Goal: Task Accomplishment & Management: Use online tool/utility

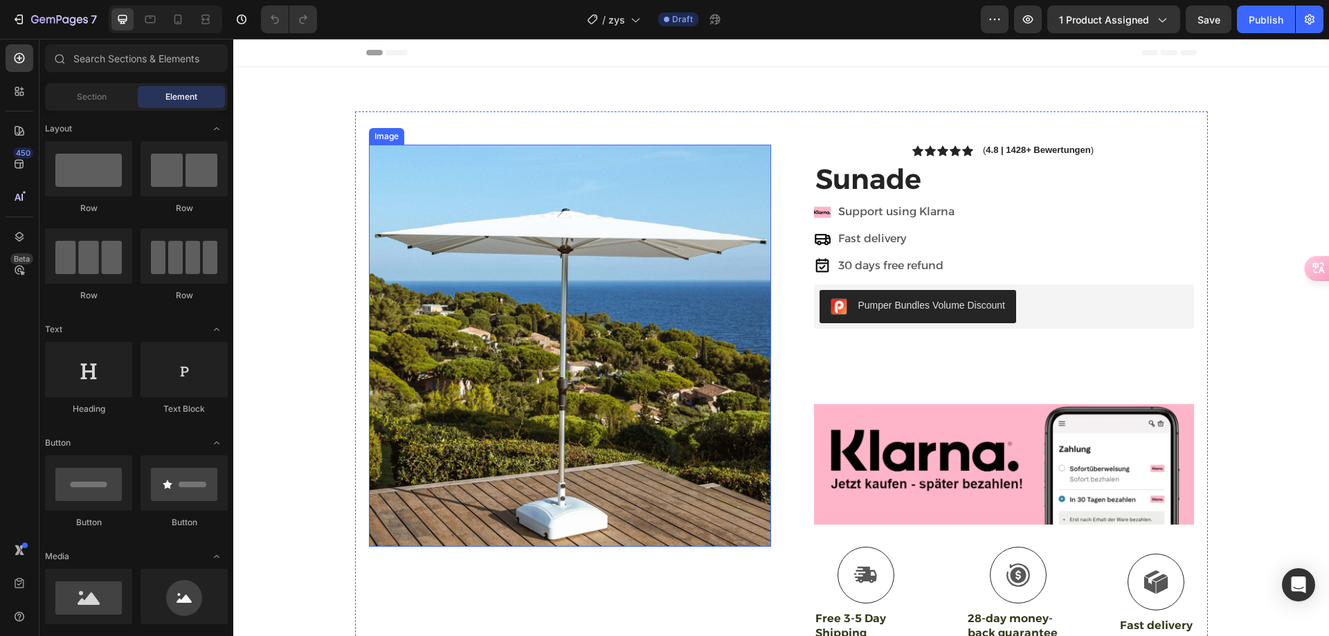
click at [553, 278] on img at bounding box center [570, 346] width 402 height 402
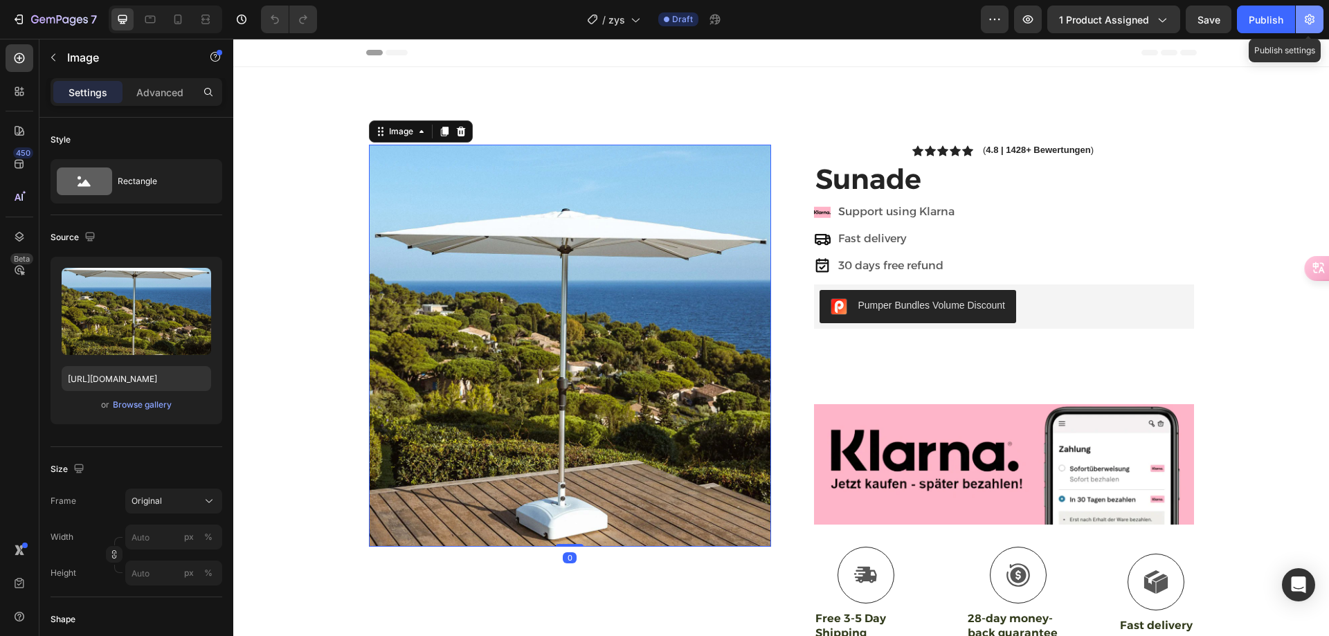
click at [1309, 22] on icon "button" at bounding box center [1310, 19] width 14 height 14
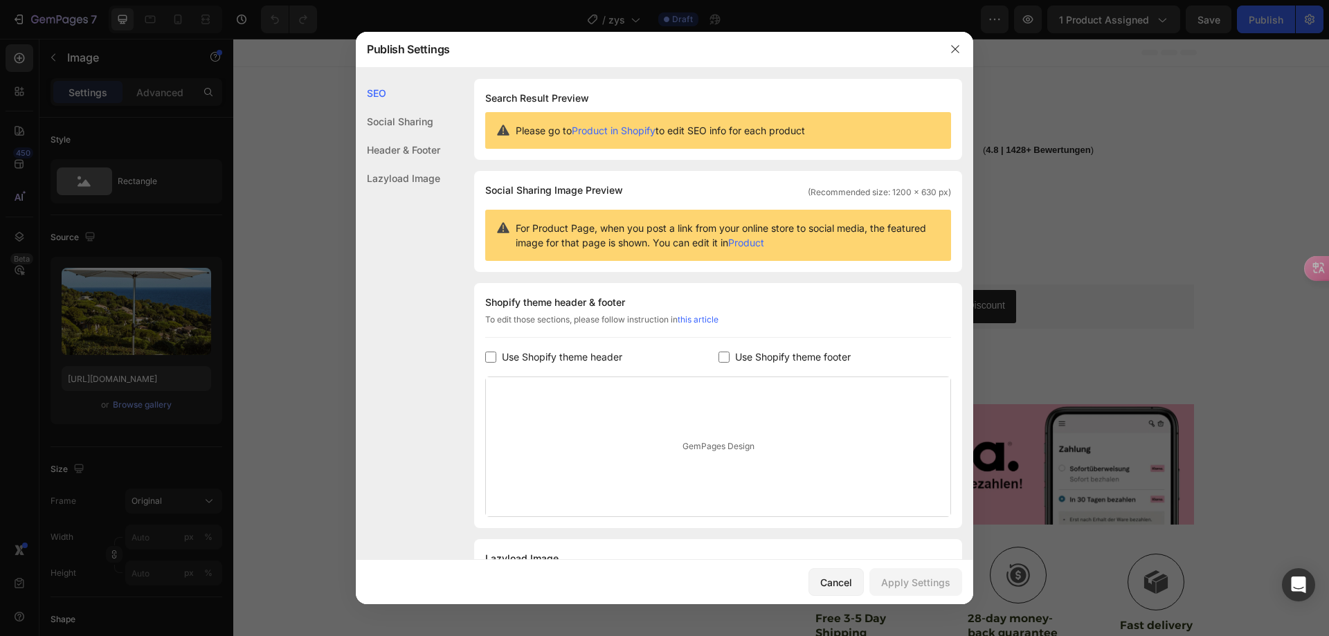
click at [788, 359] on span "Use Shopify theme footer" at bounding box center [793, 357] width 116 height 17
checkbox input "true"
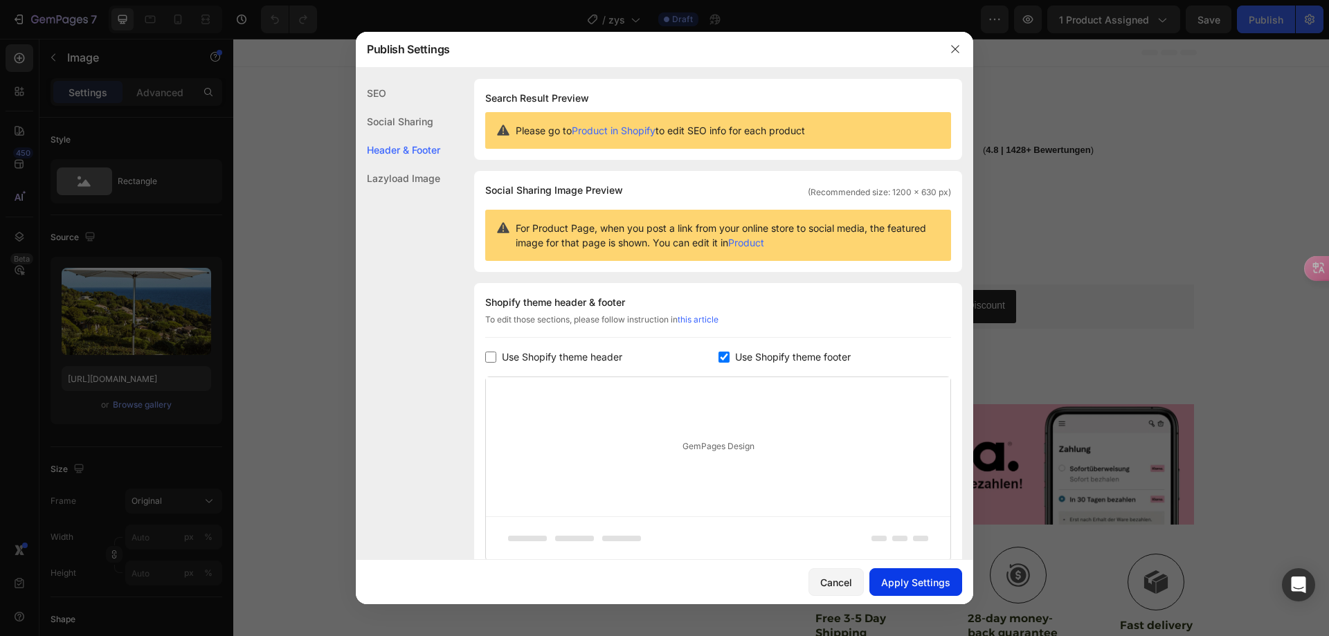
click at [913, 580] on div "Apply Settings" at bounding box center [915, 582] width 69 height 15
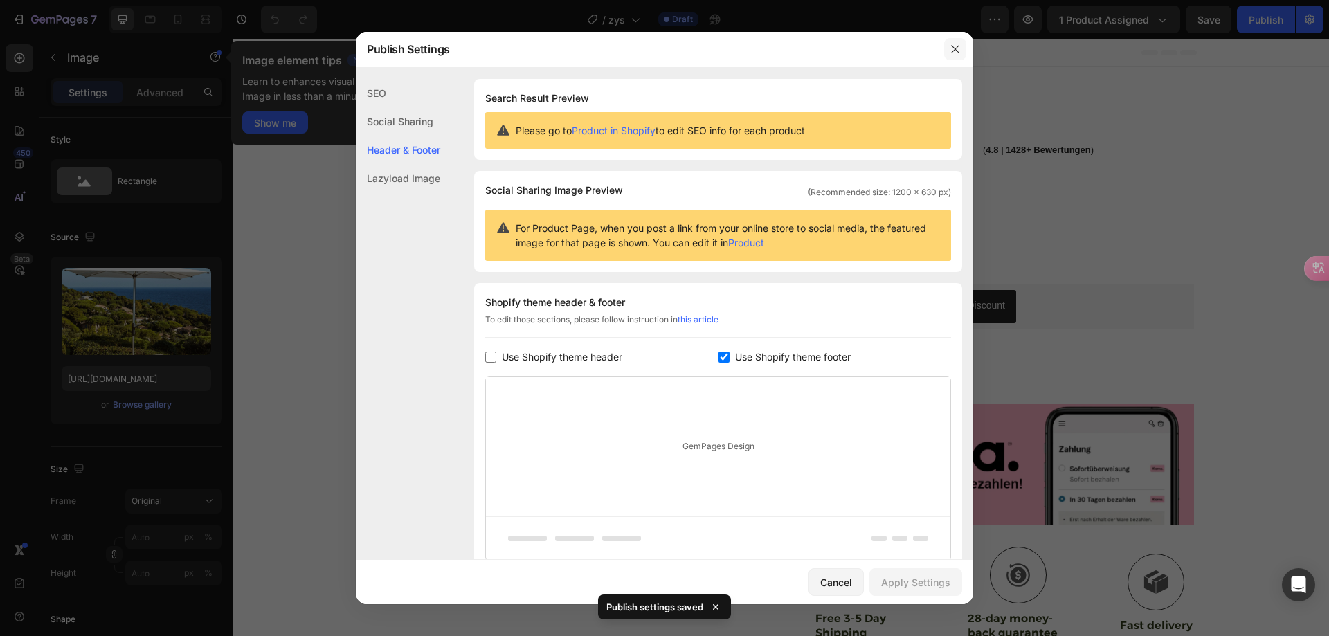
click at [958, 48] on icon "button" at bounding box center [955, 49] width 11 height 11
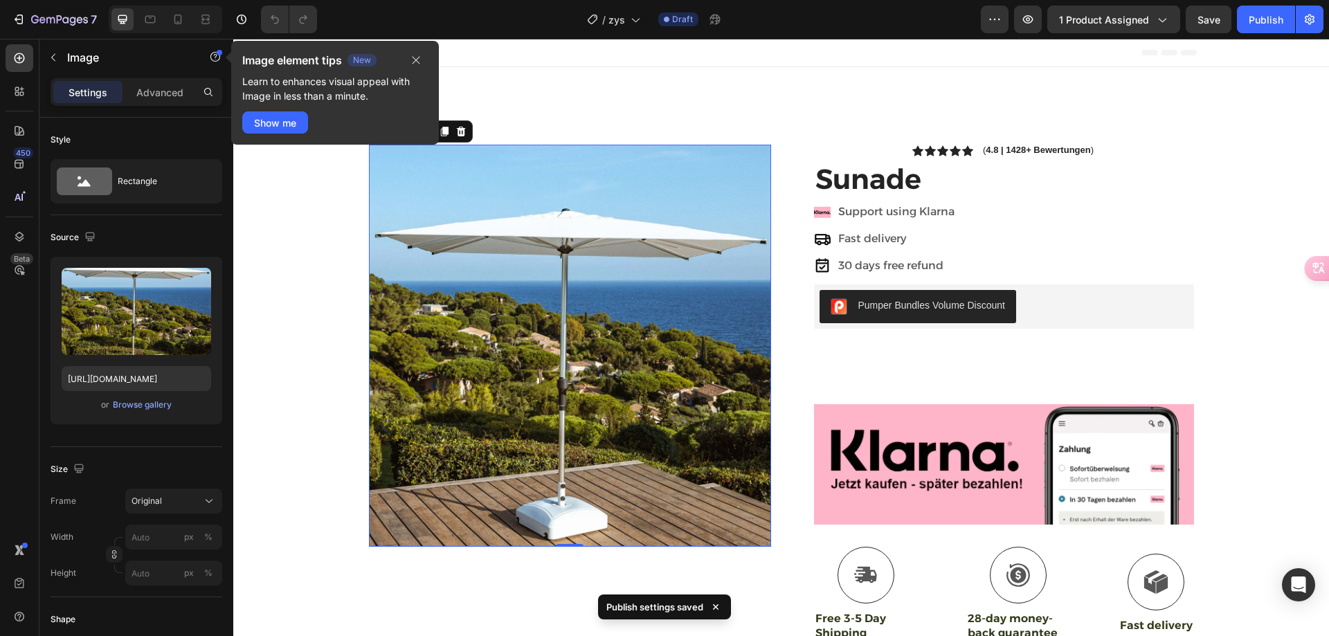
click at [527, 323] on img at bounding box center [570, 346] width 402 height 402
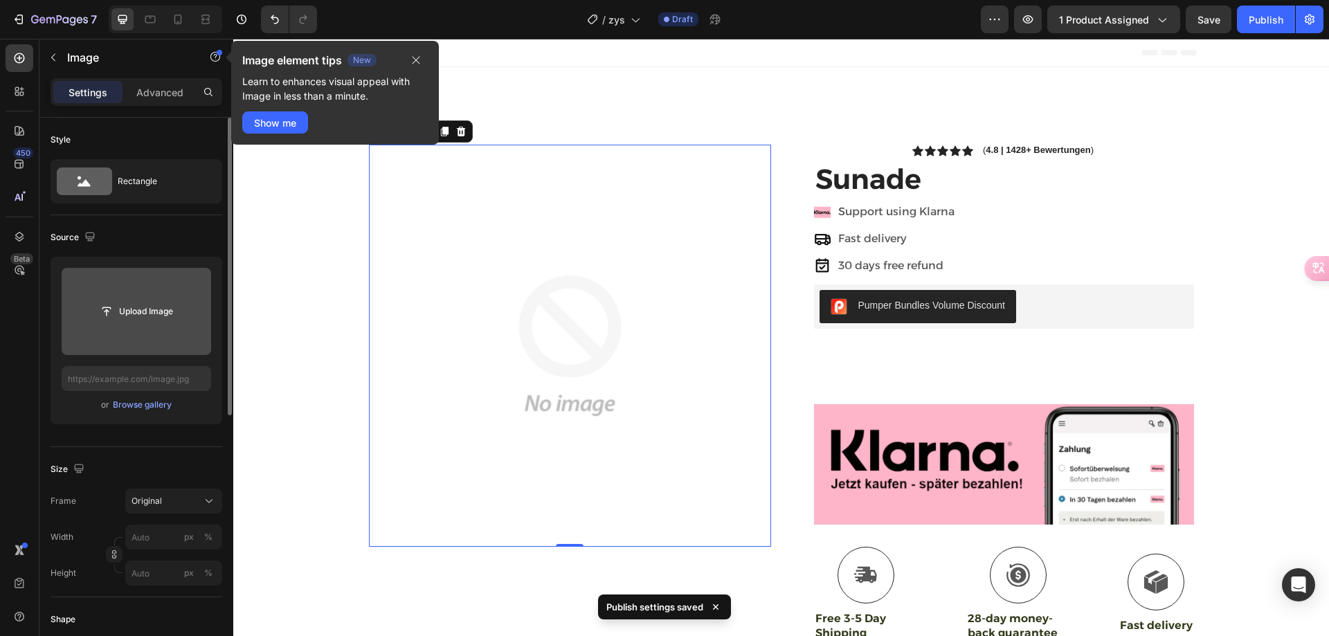
click at [161, 313] on input "file" at bounding box center [137, 312] width 96 height 24
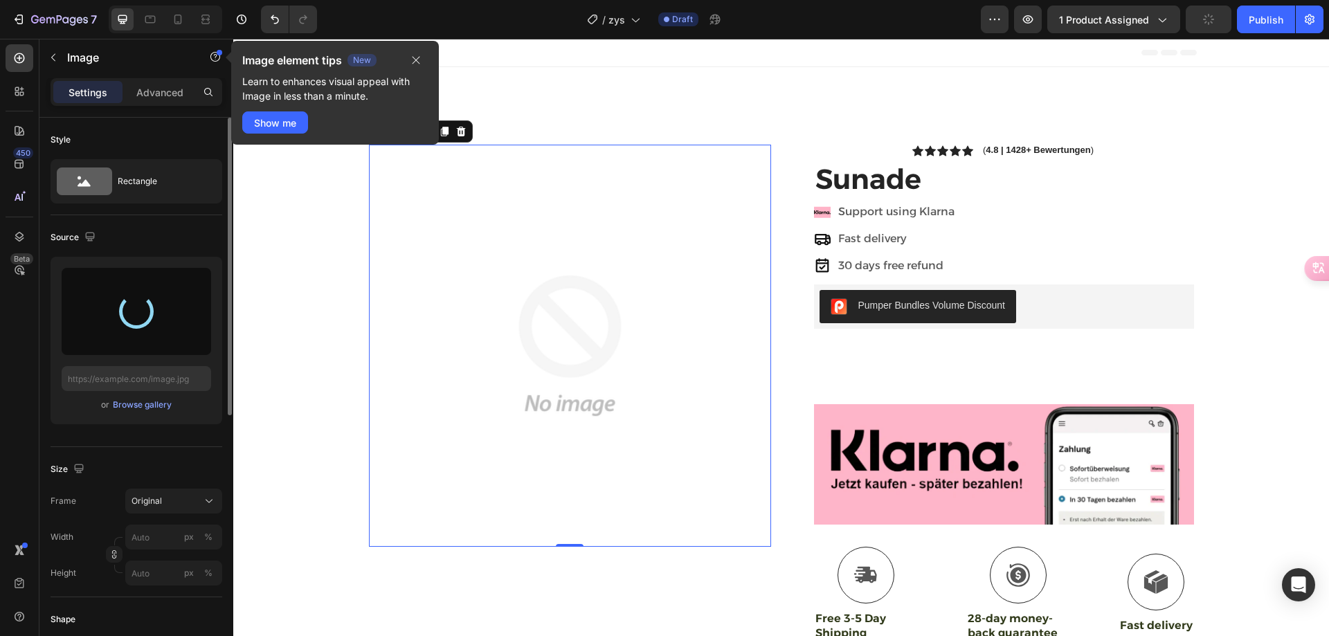
type input "[URL][DOMAIN_NAME]"
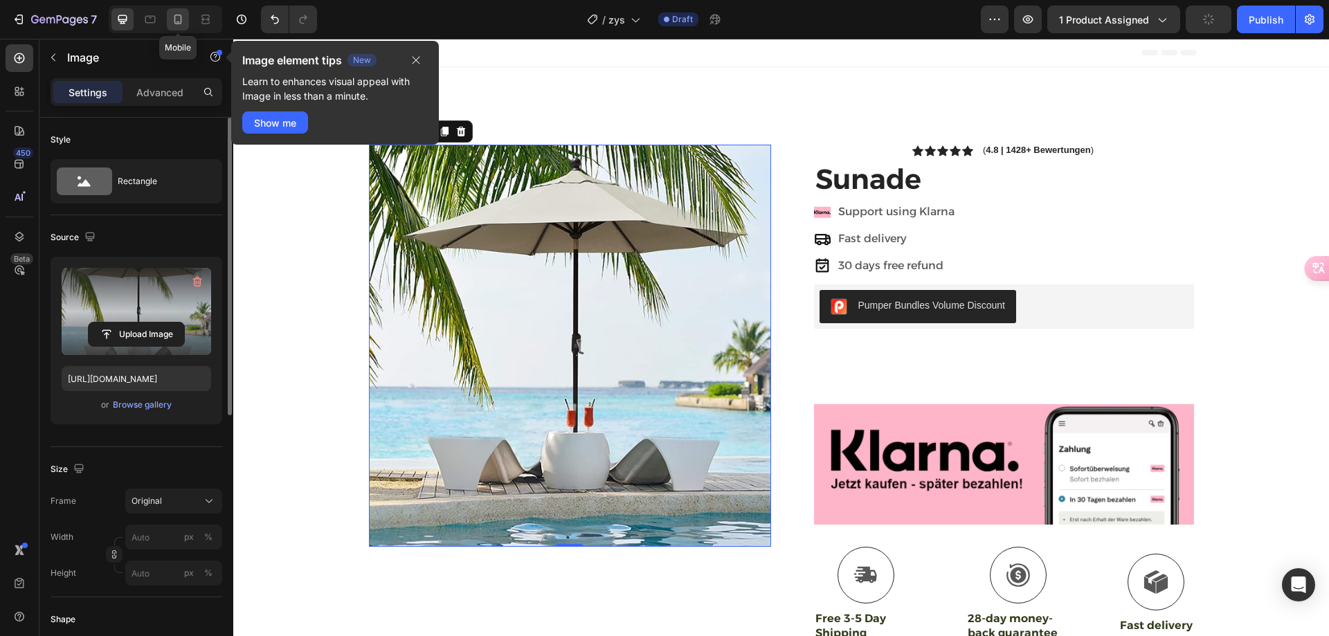
click at [183, 19] on icon at bounding box center [178, 19] width 14 height 14
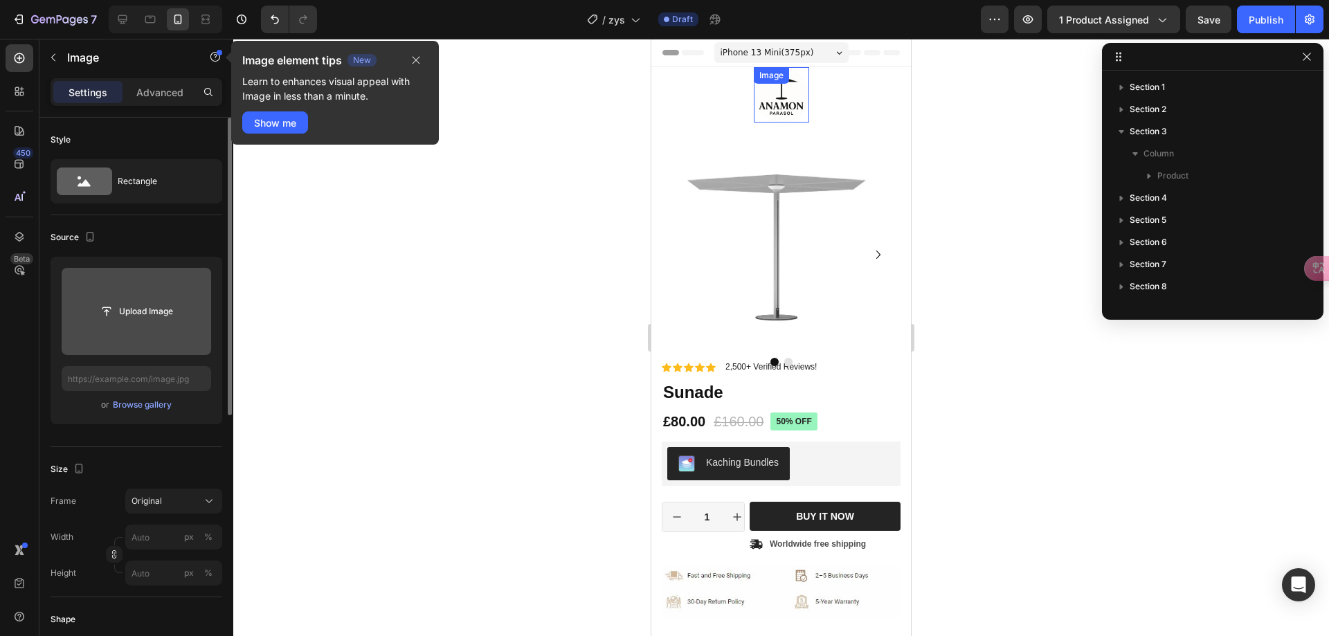
click at [770, 91] on div "Image" at bounding box center [781, 94] width 55 height 55
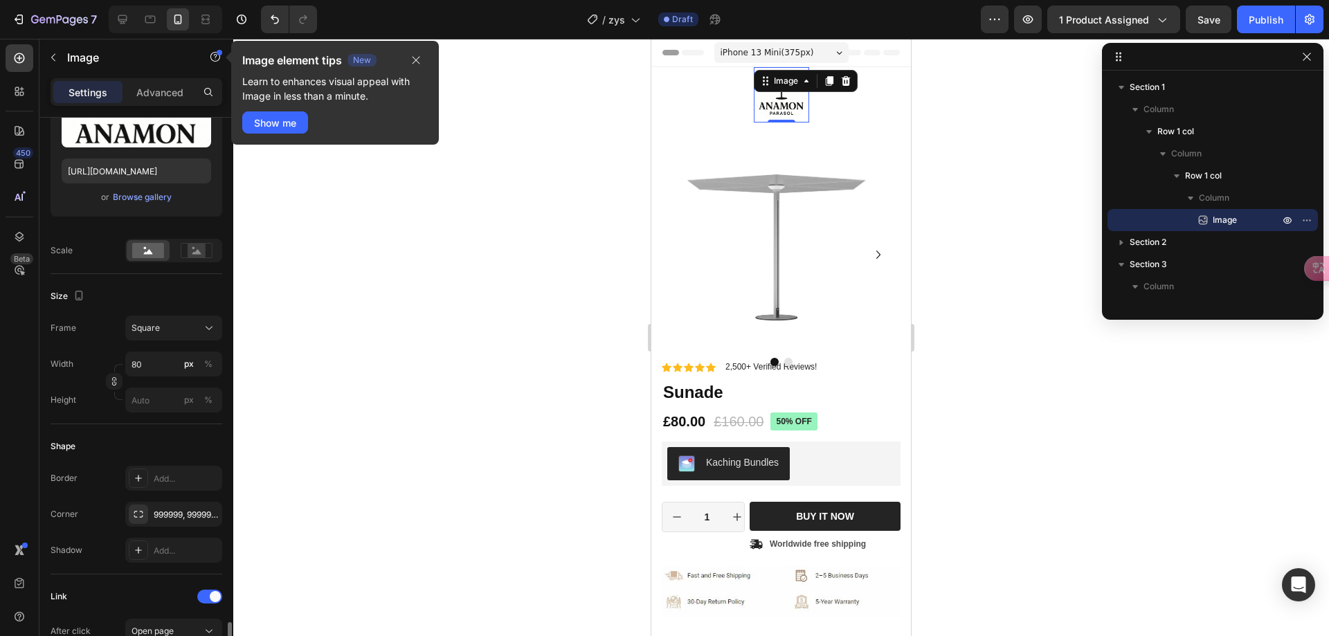
scroll to position [485, 0]
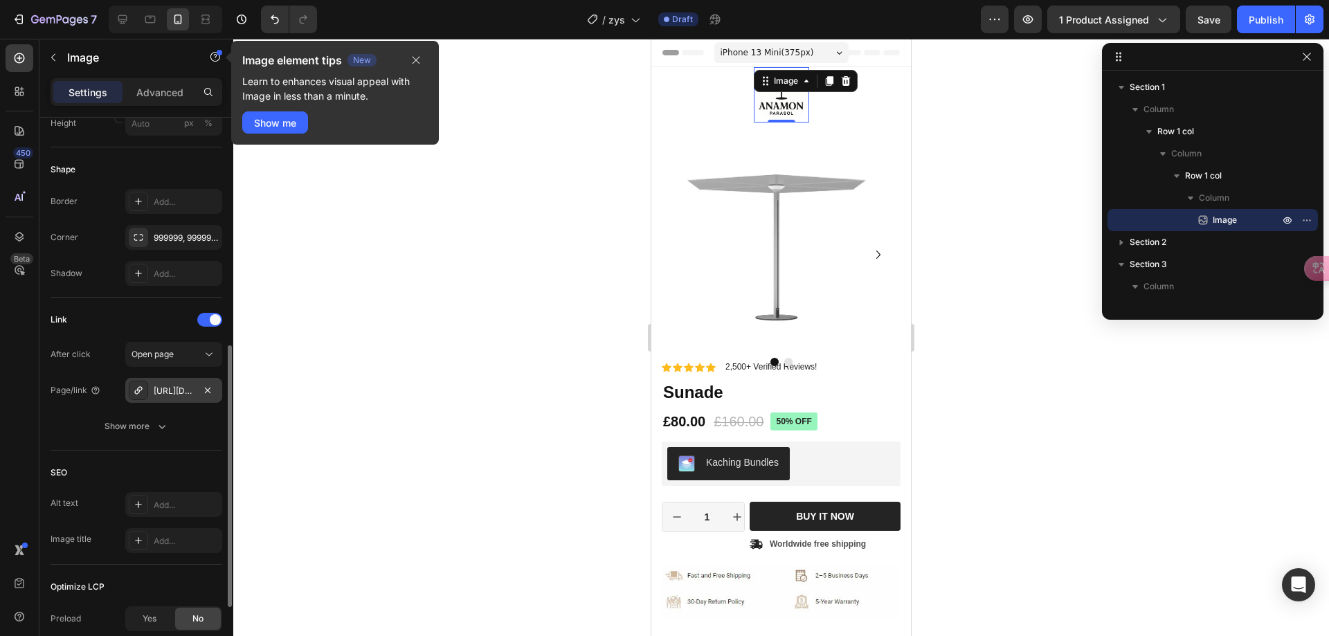
click at [172, 392] on div "[URL][DOMAIN_NAME]" at bounding box center [174, 391] width 40 height 12
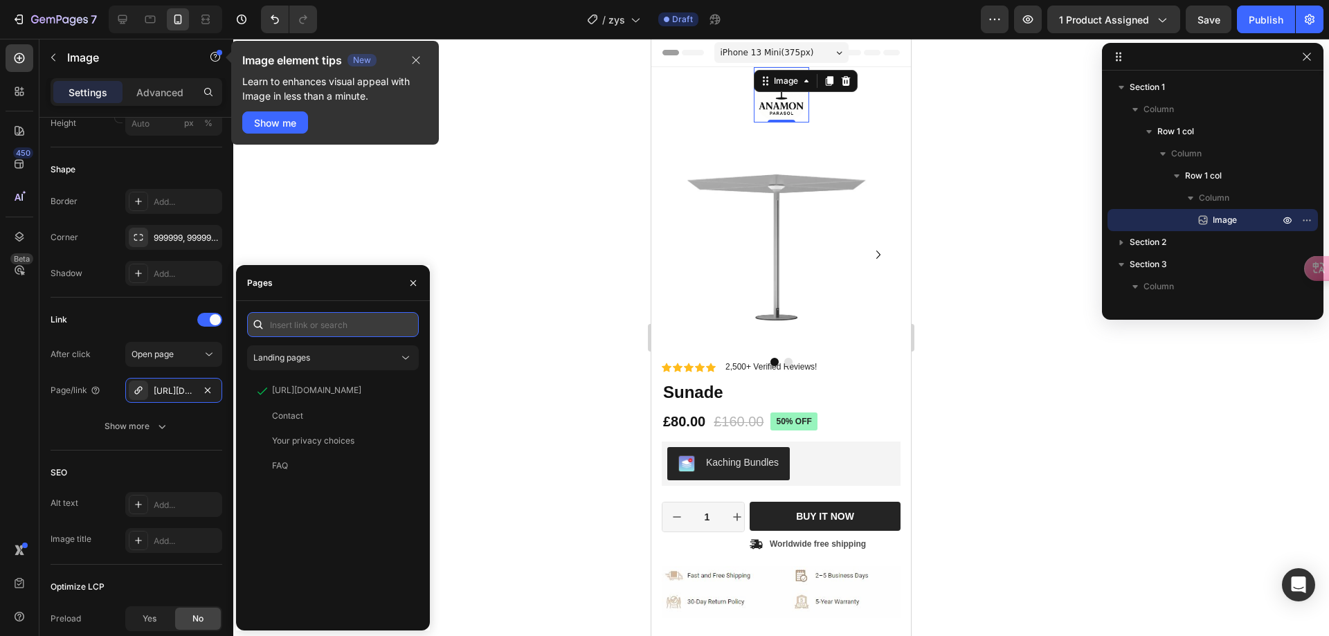
click at [344, 327] on input "text" at bounding box center [333, 324] width 172 height 25
paste input "[URL][DOMAIN_NAME]"
type input "[URL][DOMAIN_NAME]"
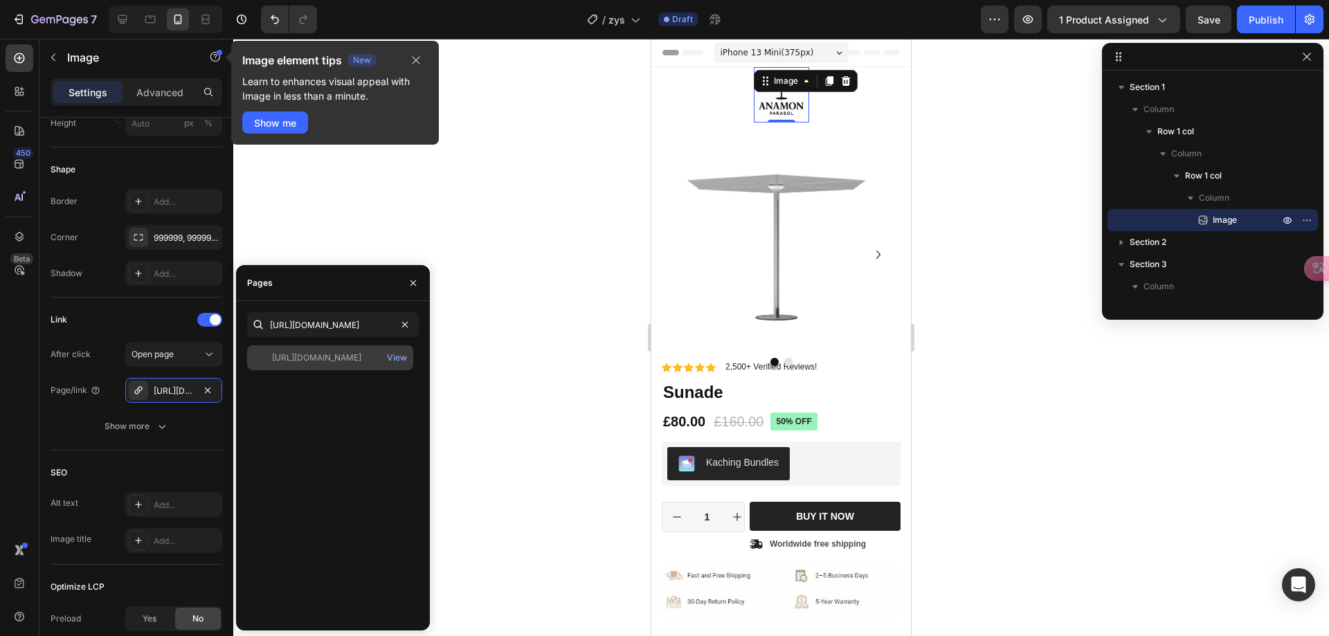
click at [309, 361] on div "[URL][DOMAIN_NAME]" at bounding box center [316, 358] width 89 height 12
click at [518, 300] on div at bounding box center [781, 338] width 1096 height 598
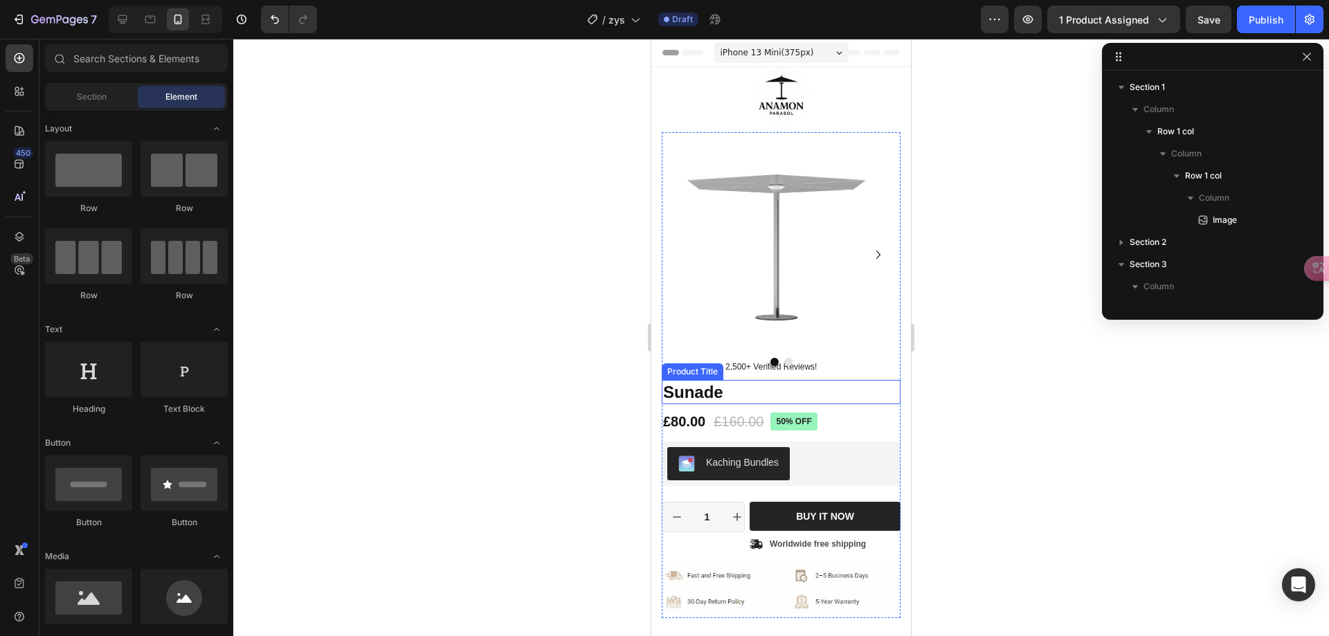
click at [712, 389] on h1 "Sunade" at bounding box center [781, 392] width 239 height 24
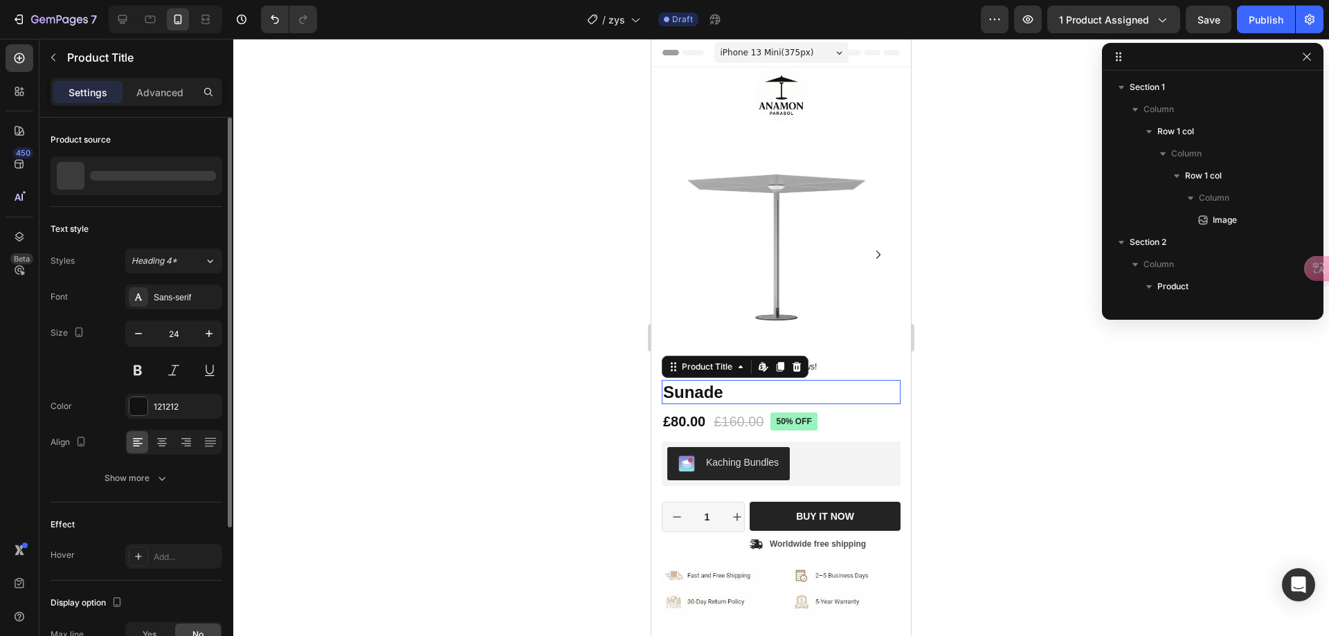
scroll to position [285, 0]
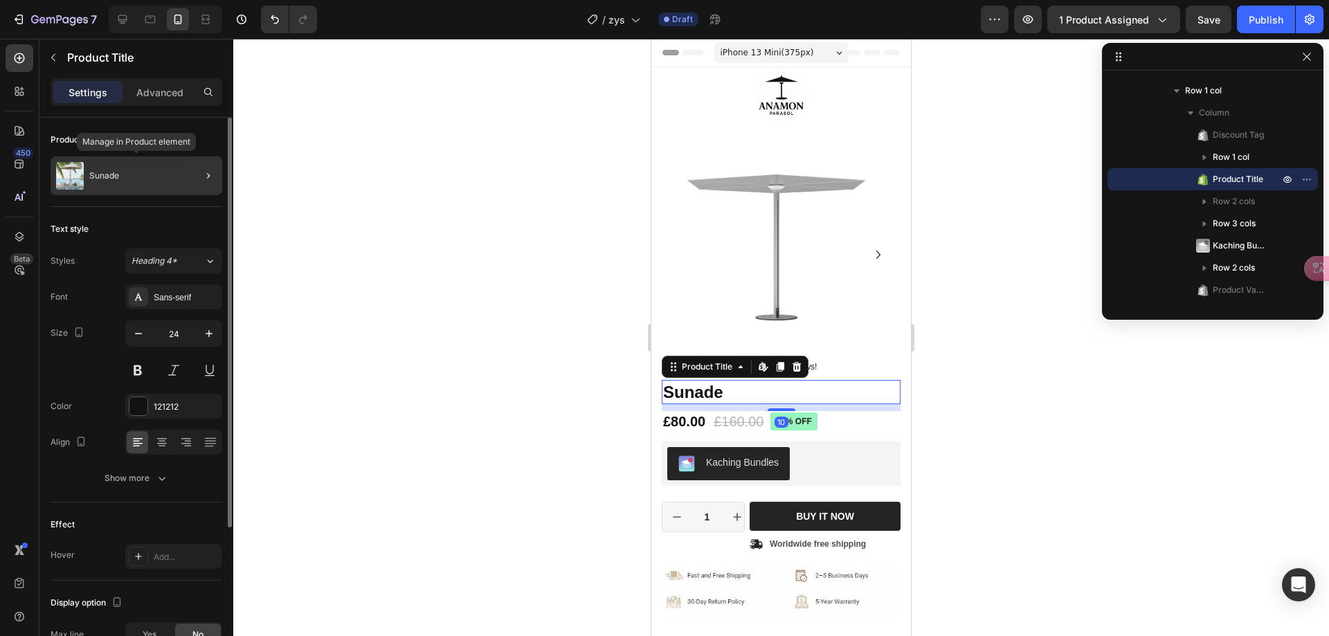
click at [137, 176] on div "Sunade" at bounding box center [137, 175] width 172 height 39
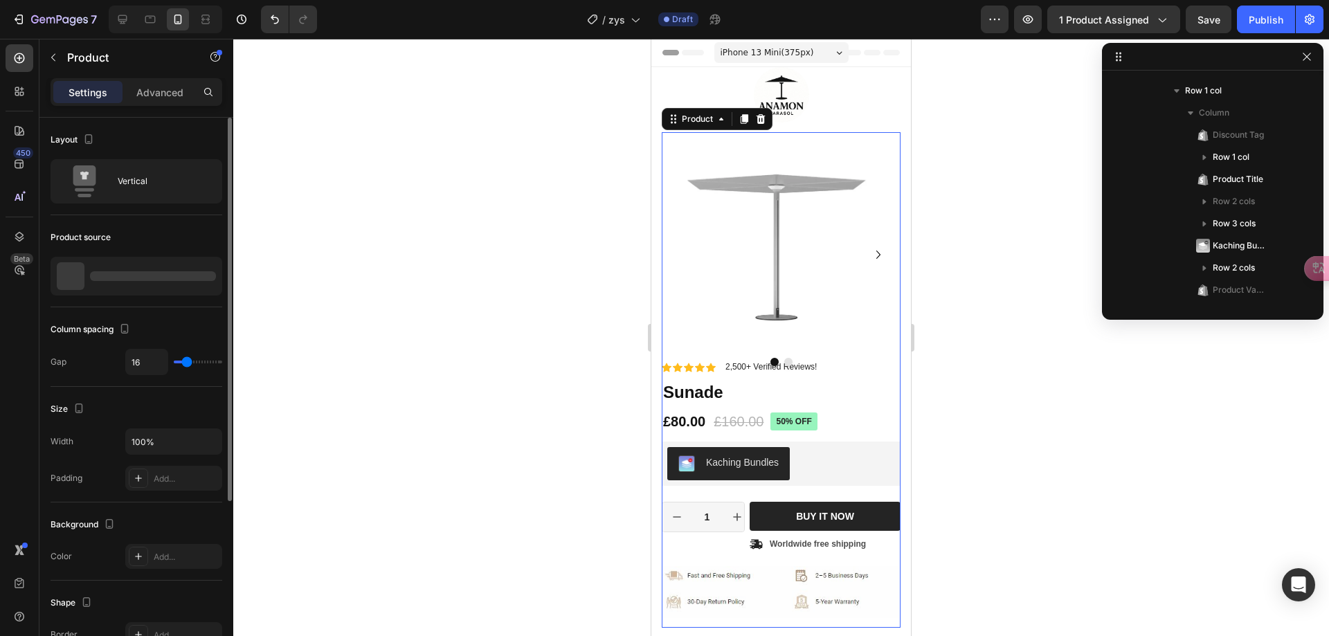
scroll to position [107, 0]
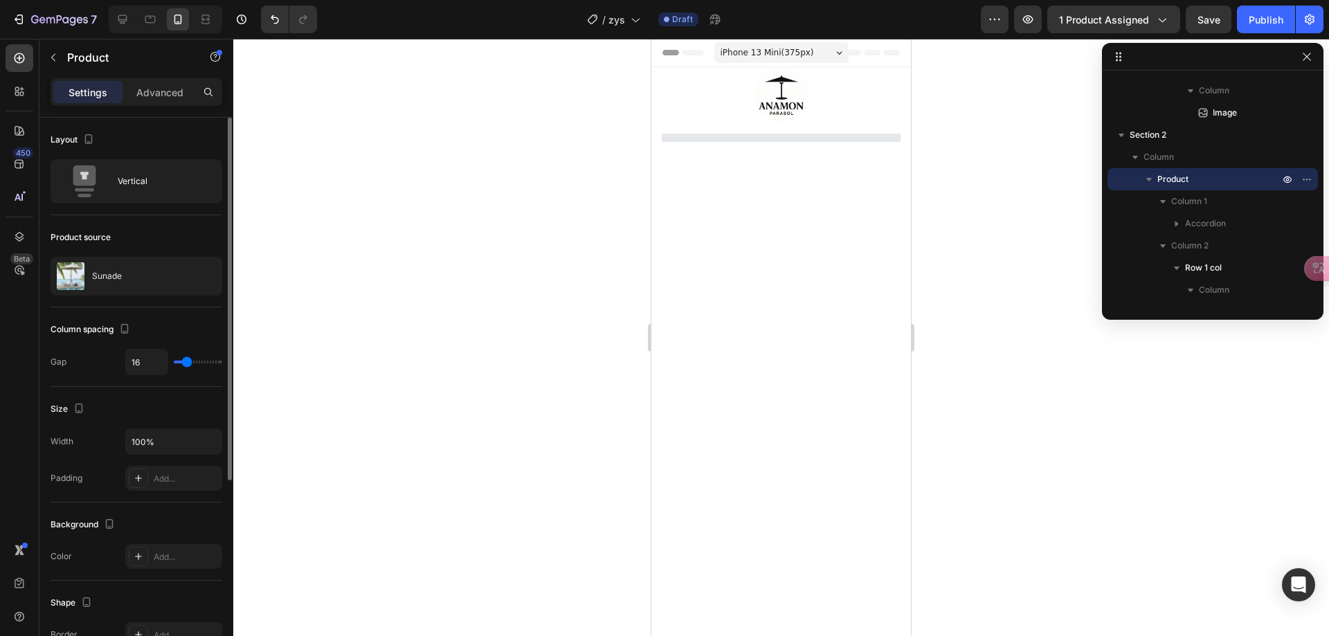
click at [146, 280] on div "Sunade" at bounding box center [137, 276] width 172 height 39
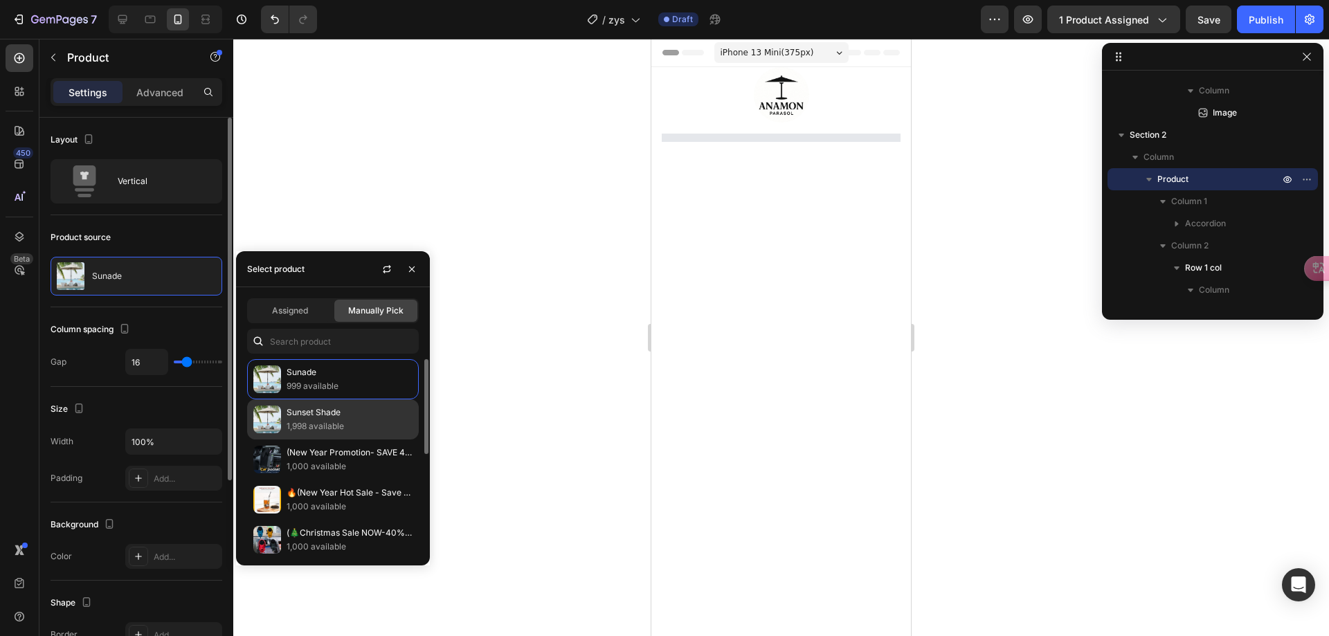
click at [314, 418] on p "Sunset Shade" at bounding box center [350, 413] width 126 height 14
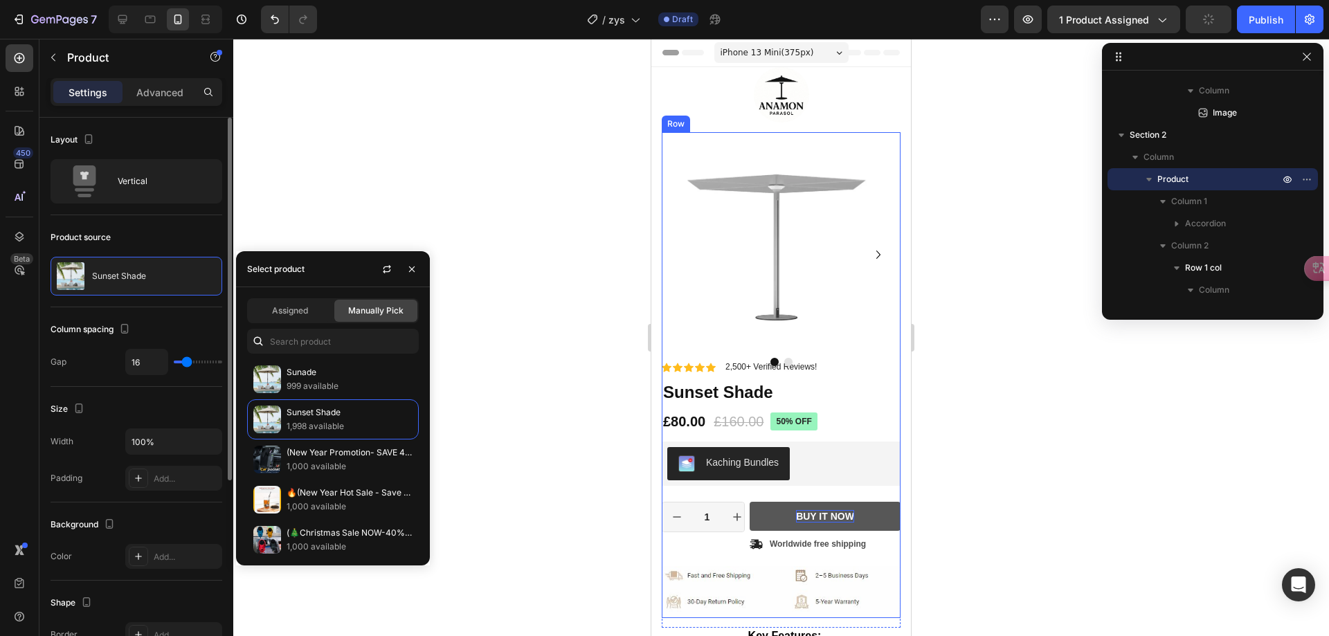
scroll to position [69, 0]
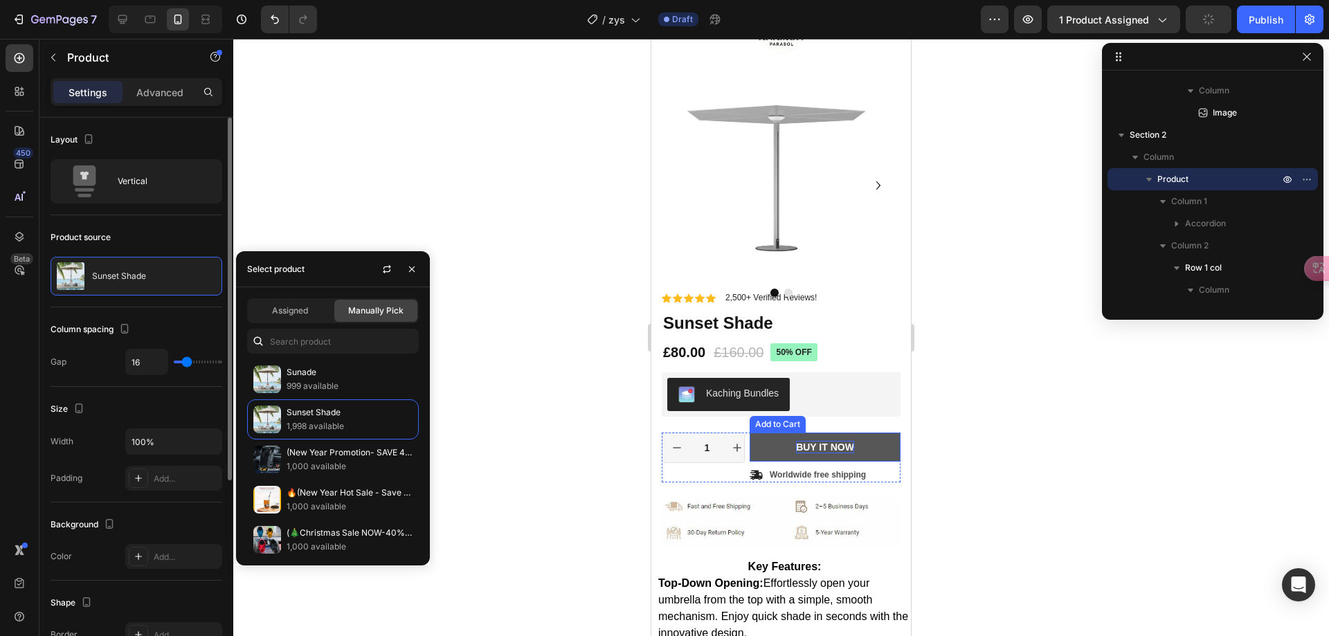
click at [818, 449] on div "BUY IT NOW" at bounding box center [825, 447] width 58 height 12
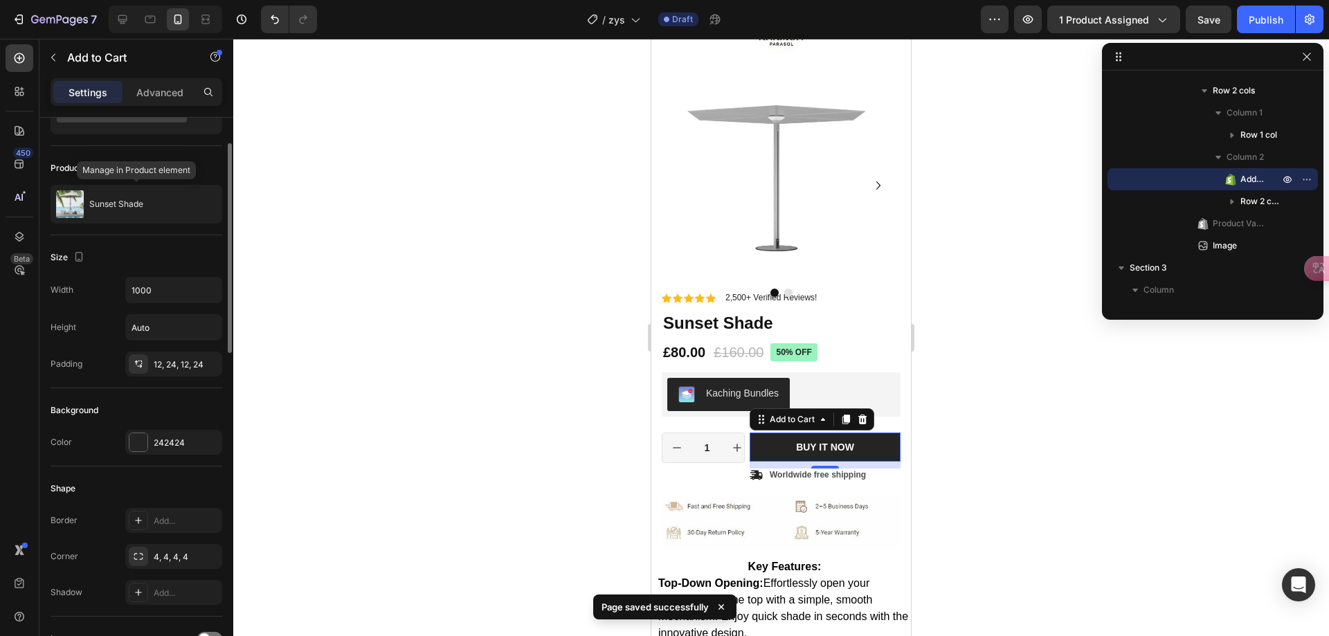
click at [117, 198] on div "Sunset Shade" at bounding box center [137, 204] width 172 height 39
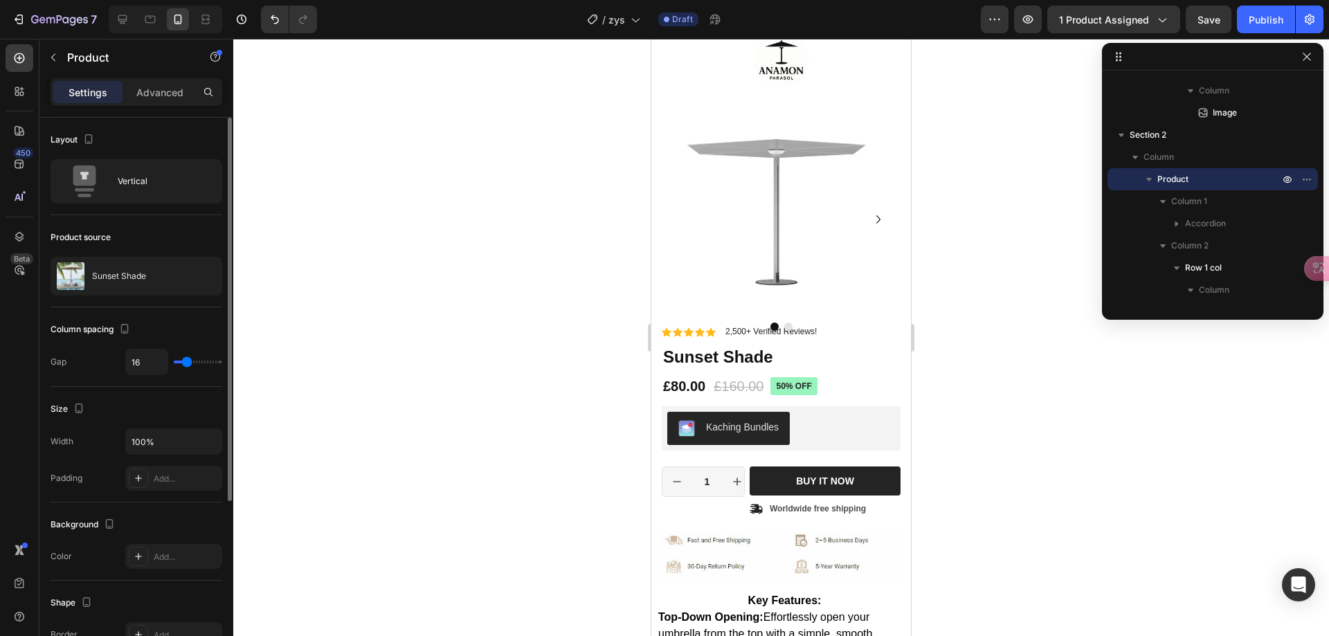
scroll to position [0, 0]
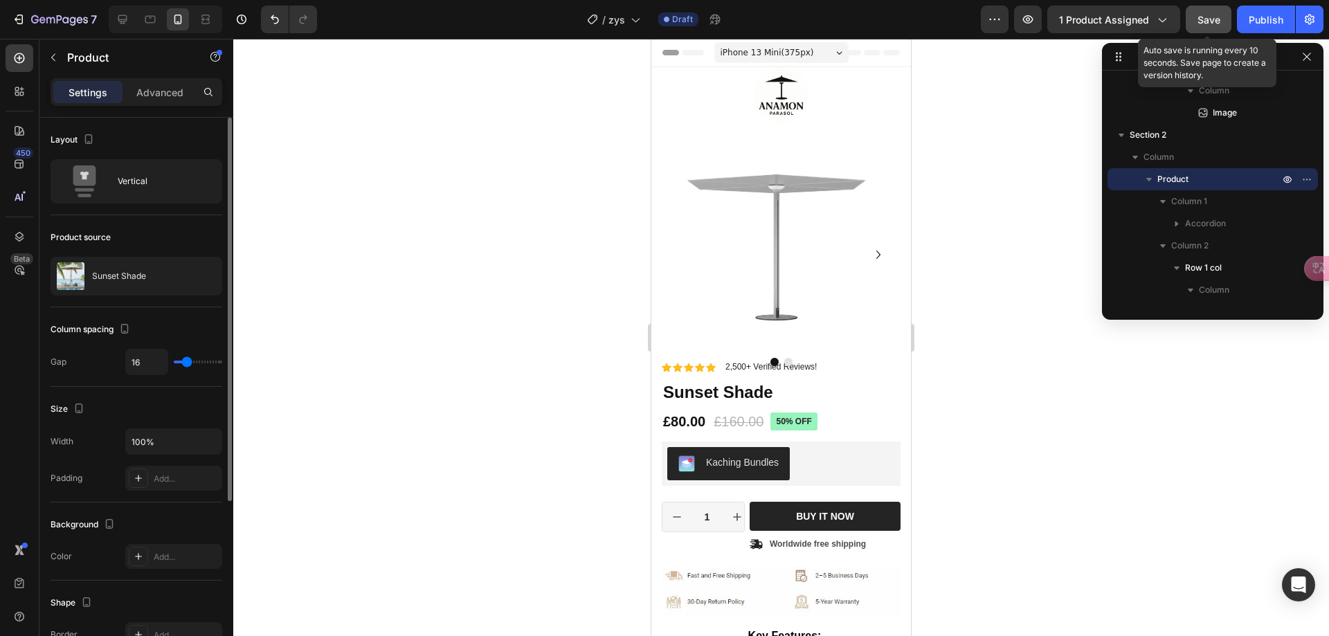
click at [1211, 16] on span "Save" at bounding box center [1209, 20] width 23 height 12
click at [1261, 22] on div "Publish" at bounding box center [1266, 19] width 35 height 15
